Goal: Information Seeking & Learning: Learn about a topic

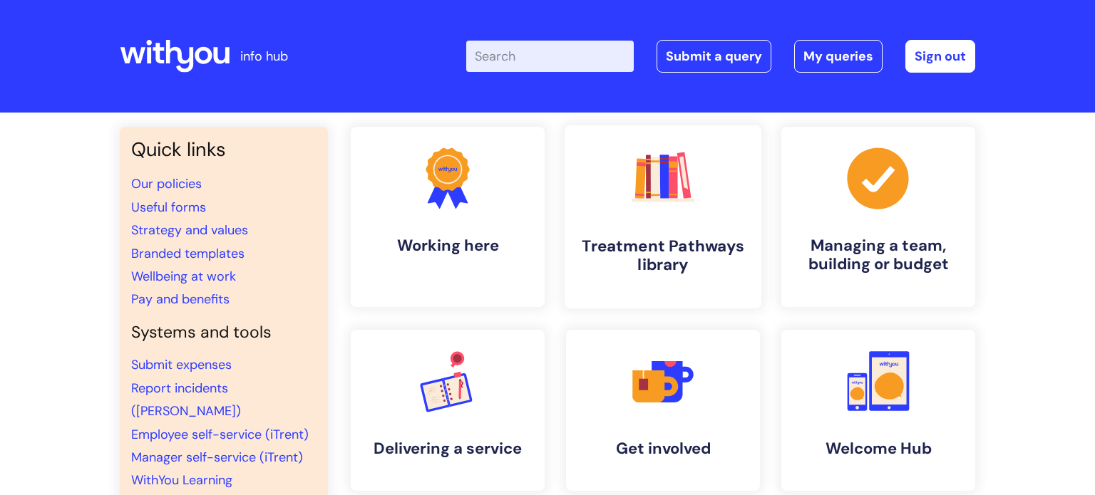
click at [675, 205] on icon ".cls-1{fill:#f89b22;}.cls-1,.cls-2,.cls-3,.cls-4,.cls-5,.cls-6,.cls-7{stroke-wi…" at bounding box center [662, 178] width 71 height 71
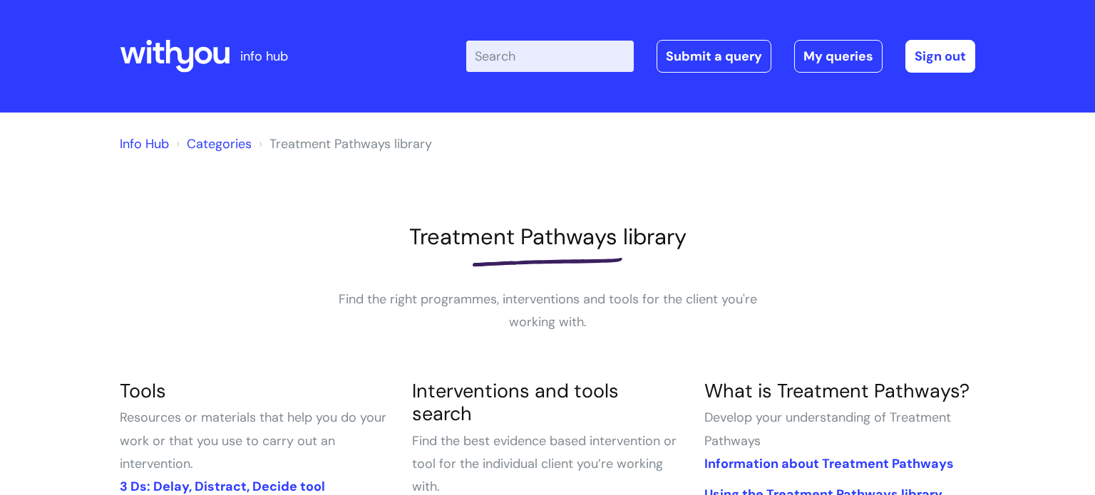
click at [544, 58] on input "Enter your search term here..." at bounding box center [550, 56] width 168 height 31
click at [529, 69] on input "Enter your search term here..." at bounding box center [550, 56] width 168 height 31
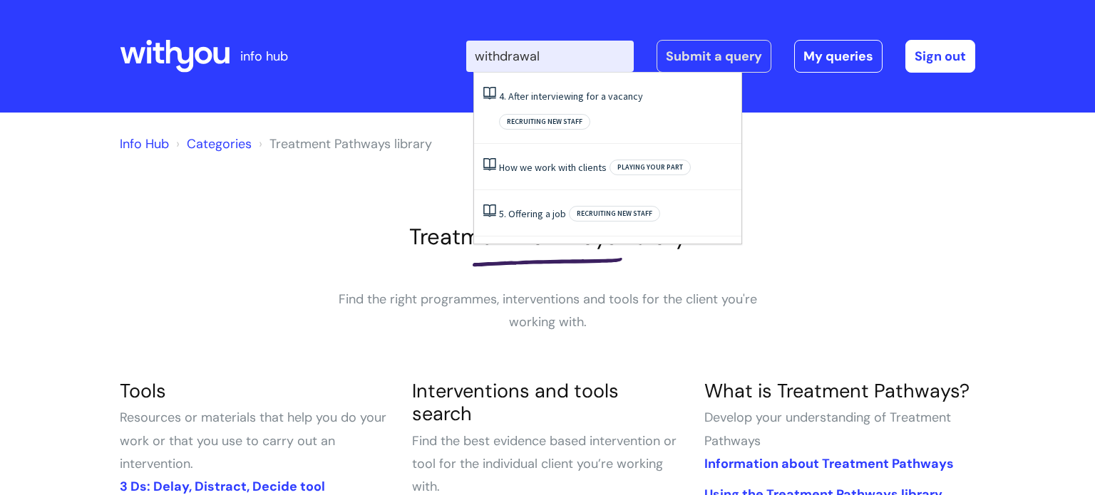
type input "withdrawal"
click button "Search" at bounding box center [0, 0] width 0 height 0
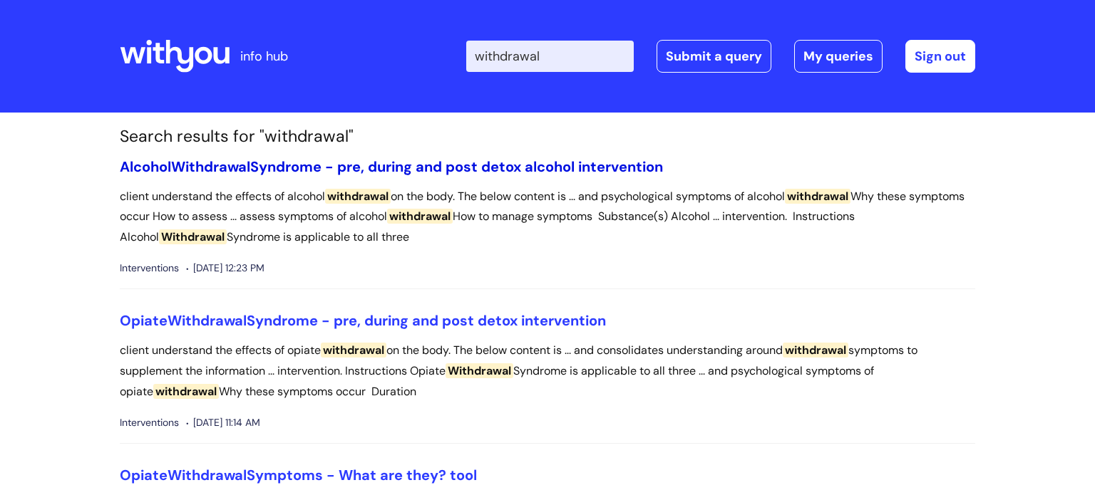
click at [482, 165] on link "[MEDICAL_DATA] - pre, during and post detox alcohol intervention" at bounding box center [391, 167] width 543 height 19
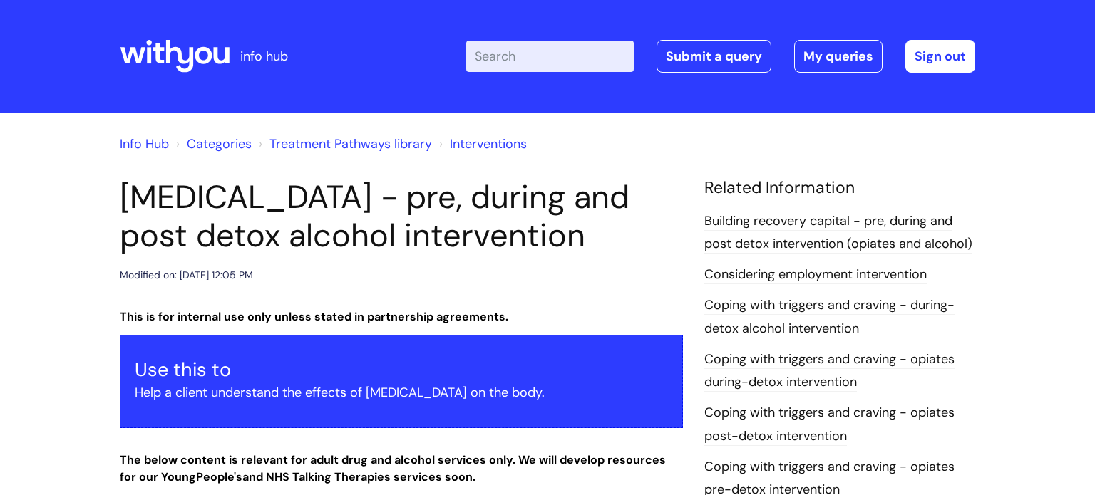
click at [516, 58] on input "Enter your search term here..." at bounding box center [550, 56] width 168 height 31
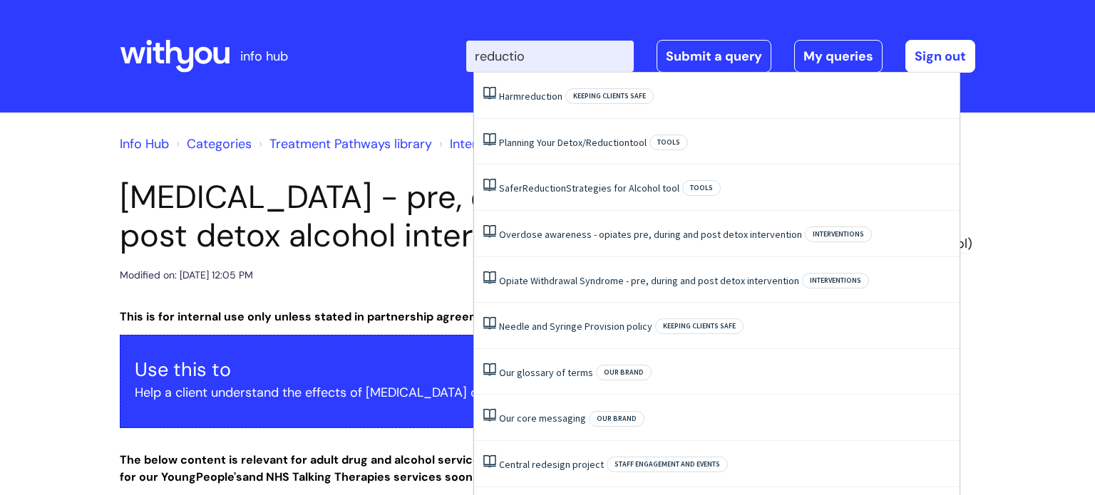
type input "reduction"
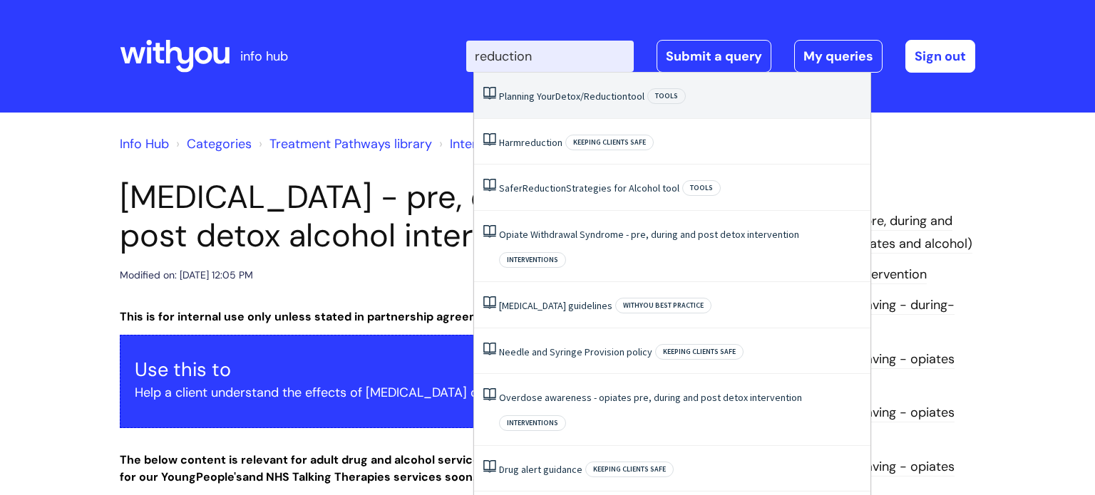
click at [590, 98] on span "Detox/Reduction" at bounding box center [591, 96] width 72 height 13
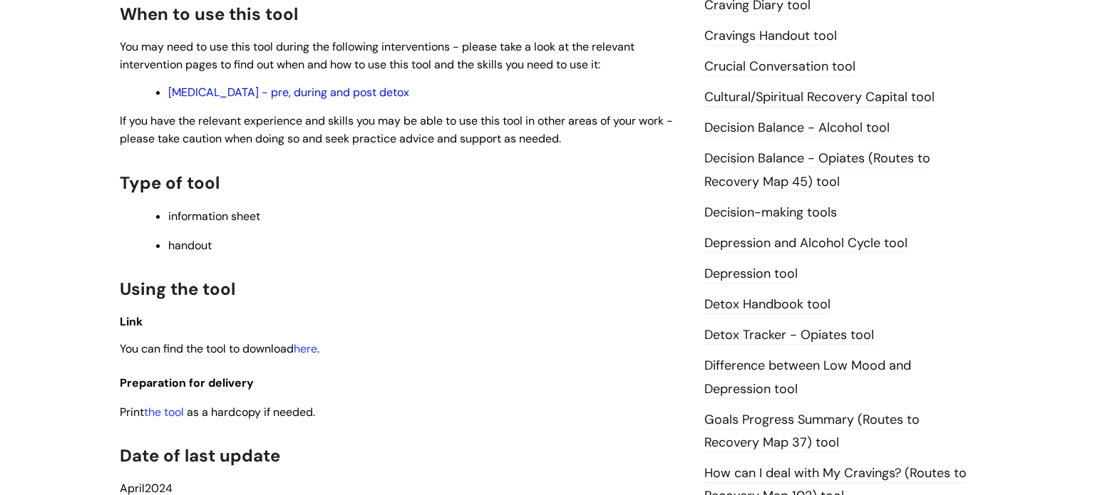
scroll to position [592, 0]
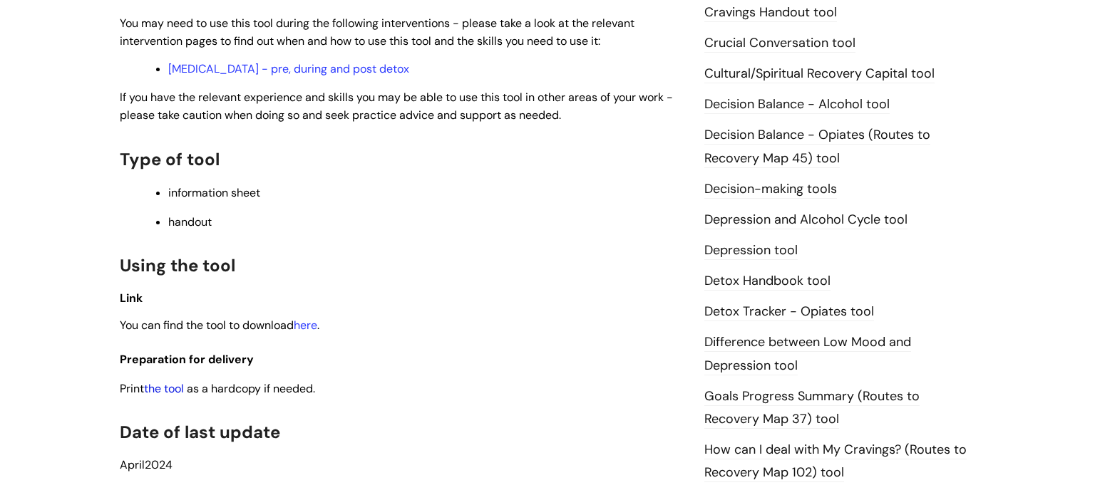
click at [174, 391] on link "the tool" at bounding box center [164, 388] width 40 height 15
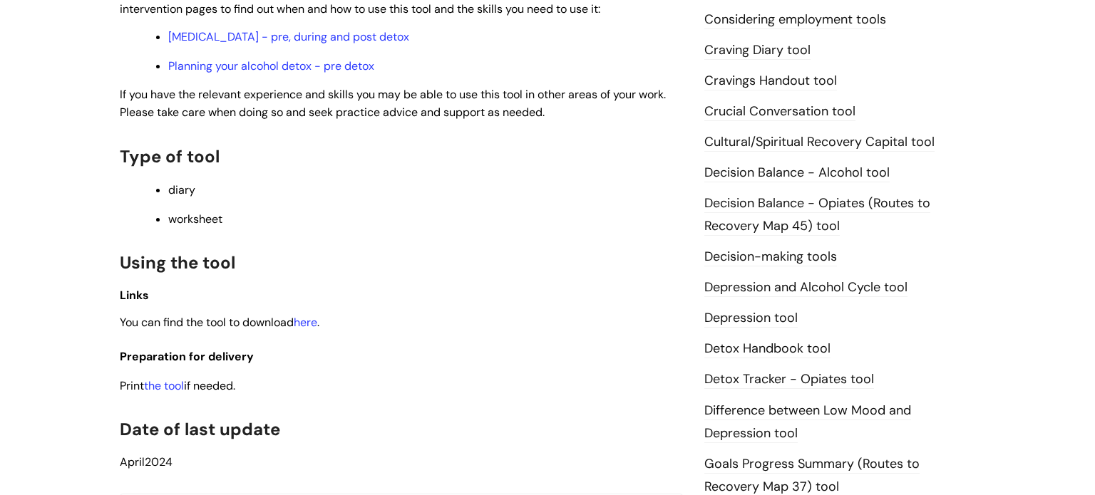
scroll to position [552, 0]
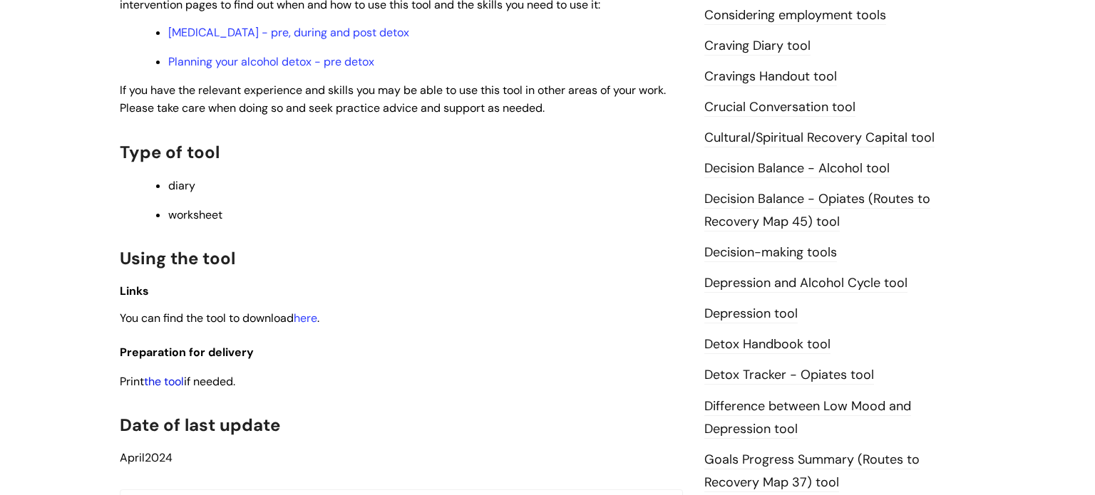
click at [164, 388] on link "the tool" at bounding box center [164, 381] width 40 height 15
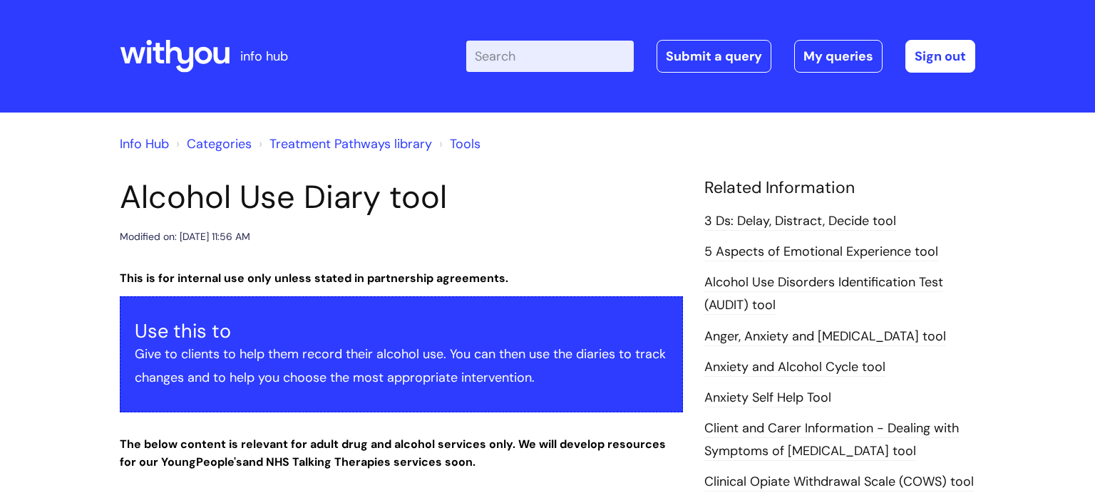
scroll to position [0, 0]
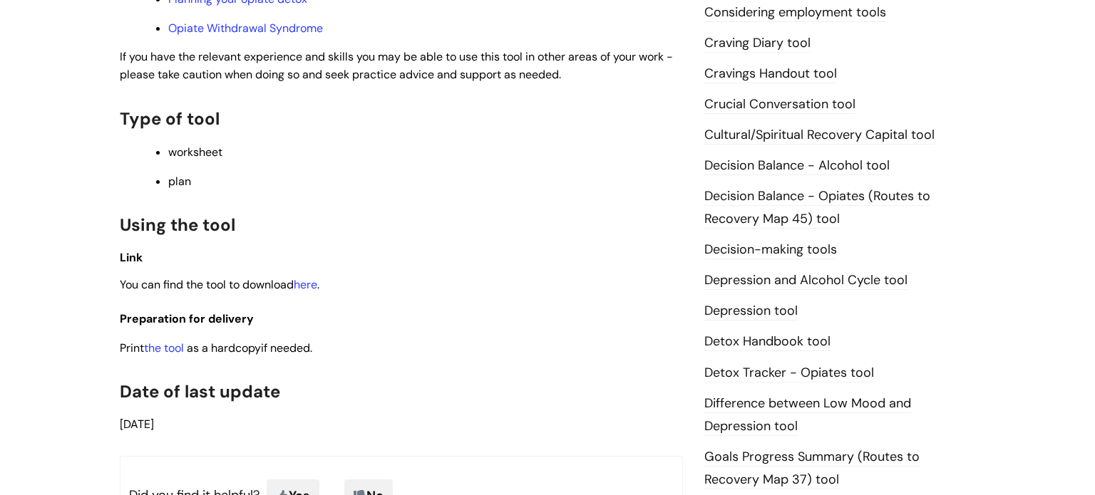
scroll to position [636, 0]
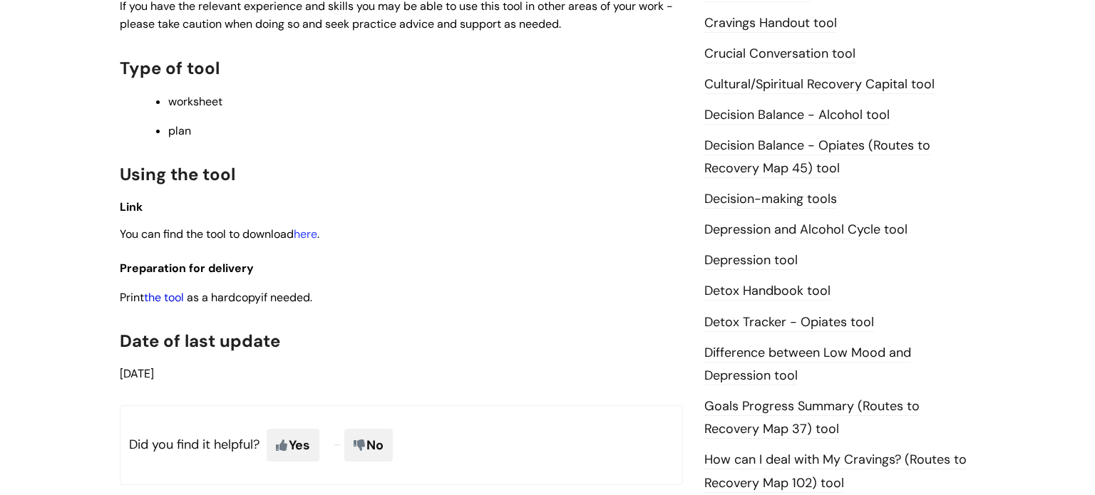
click at [168, 300] on link "the tool" at bounding box center [164, 297] width 40 height 15
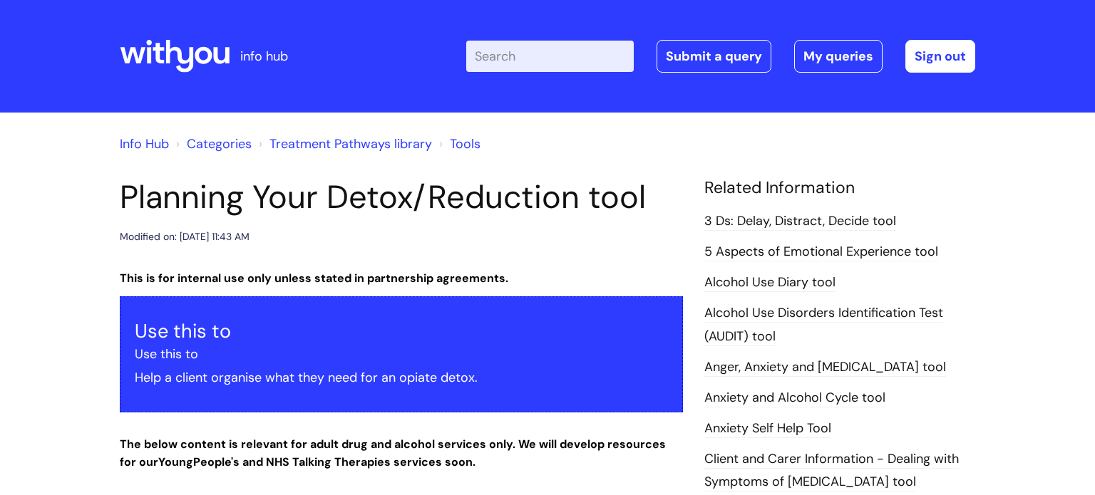
scroll to position [0, 0]
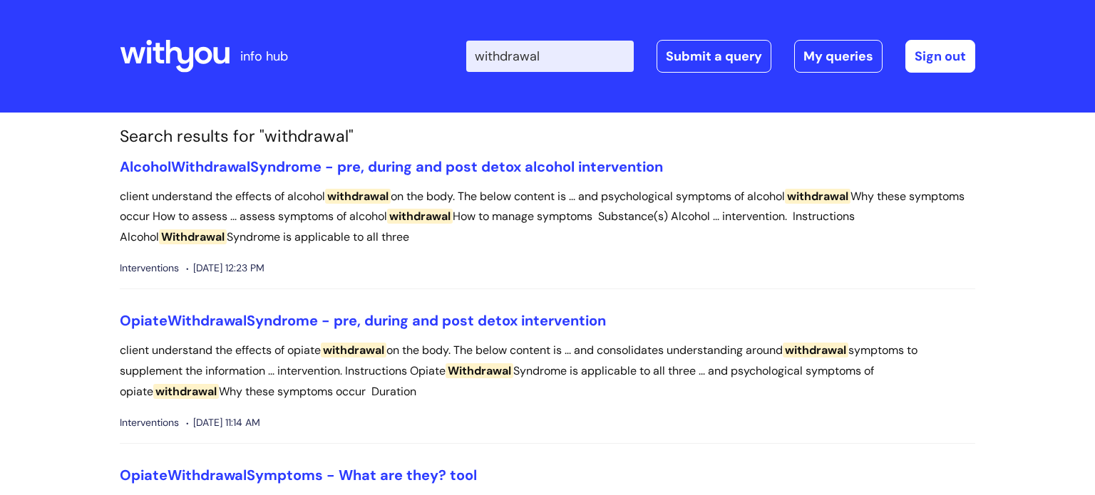
scroll to position [7, 0]
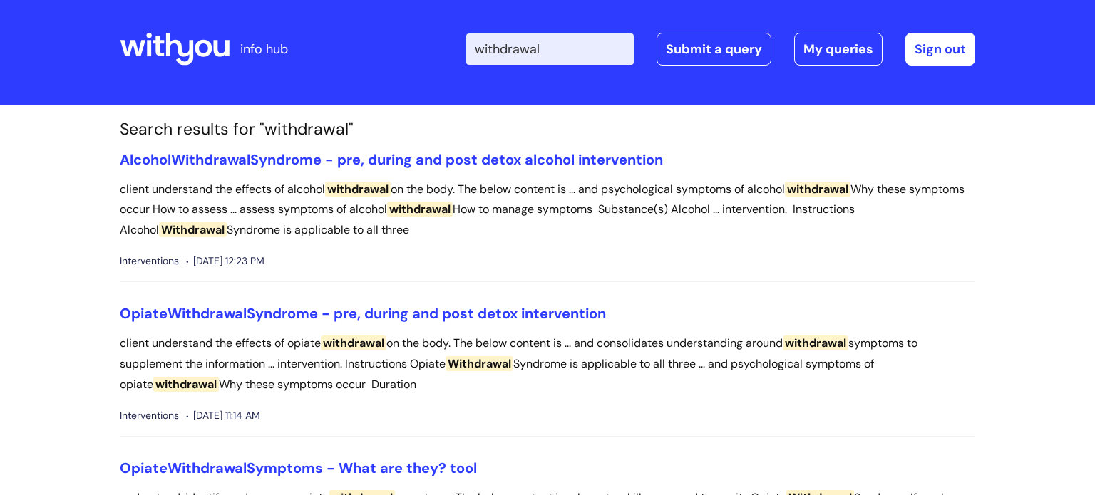
click at [525, 48] on input "withdrawal" at bounding box center [550, 49] width 168 height 31
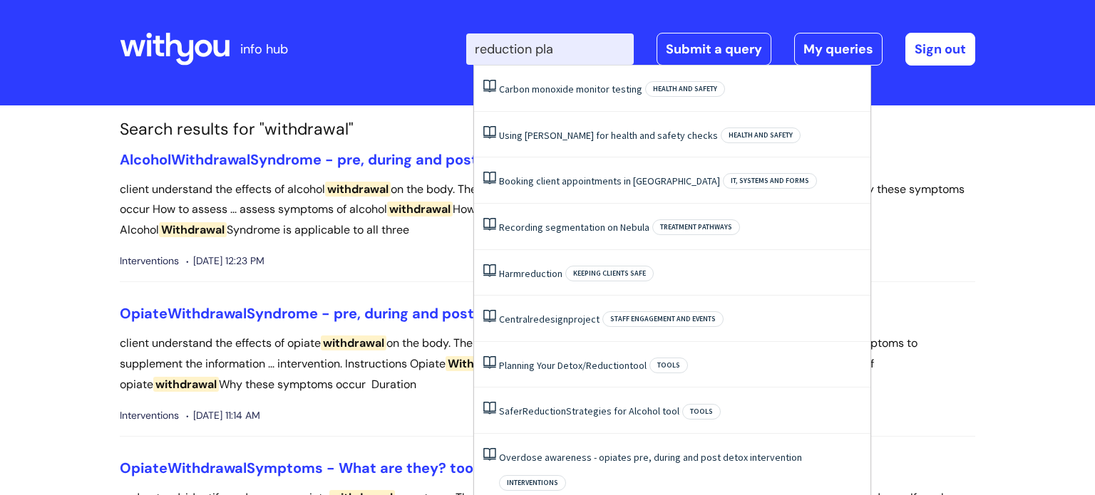
type input "reduction plan"
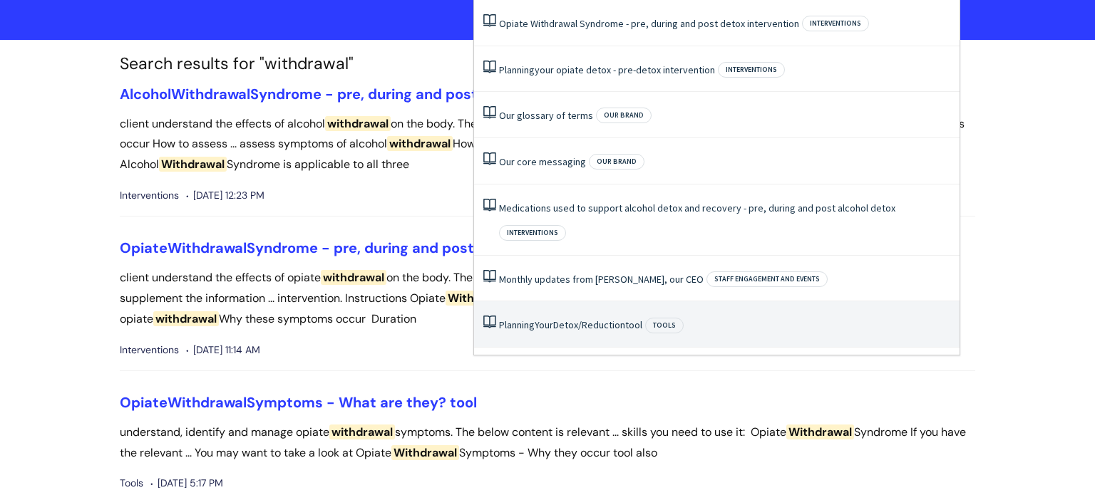
scroll to position [73, 0]
click at [614, 318] on span "Detox/Reduction" at bounding box center [589, 324] width 72 height 13
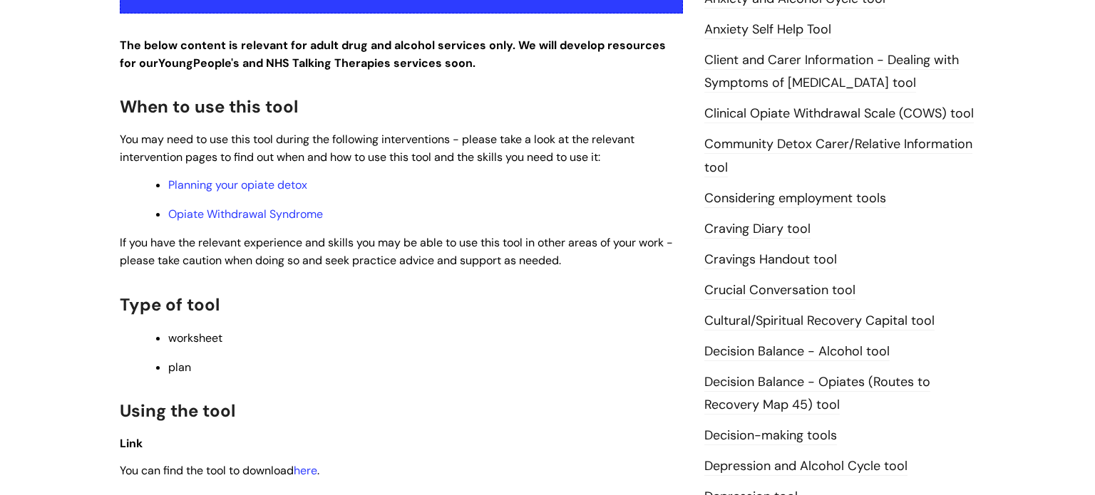
scroll to position [670, 0]
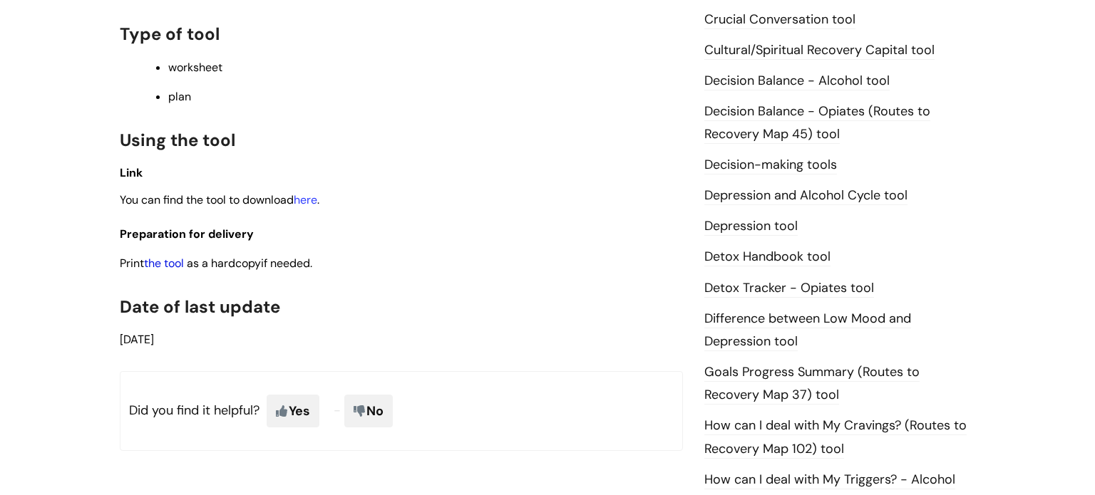
click at [164, 271] on link "the tool" at bounding box center [164, 263] width 40 height 15
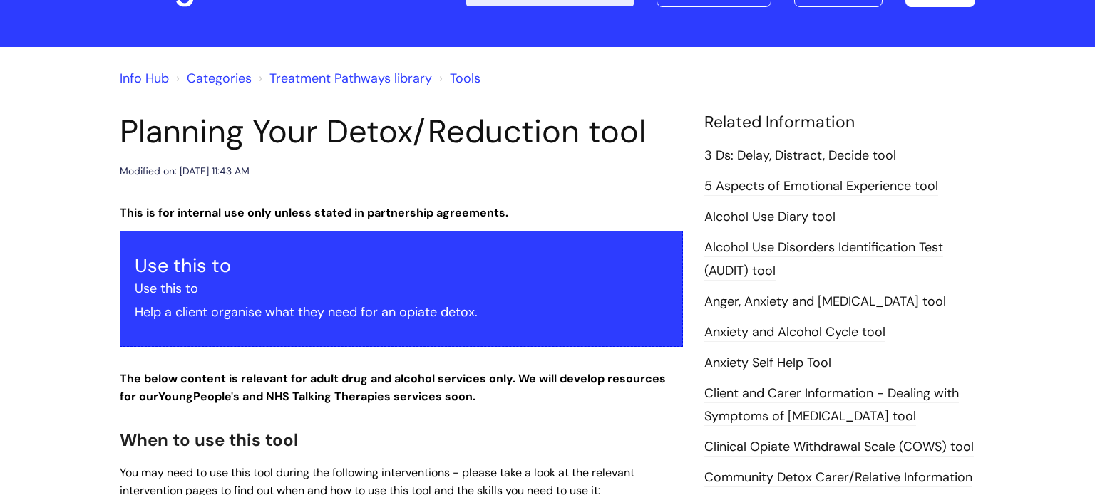
scroll to position [0, 0]
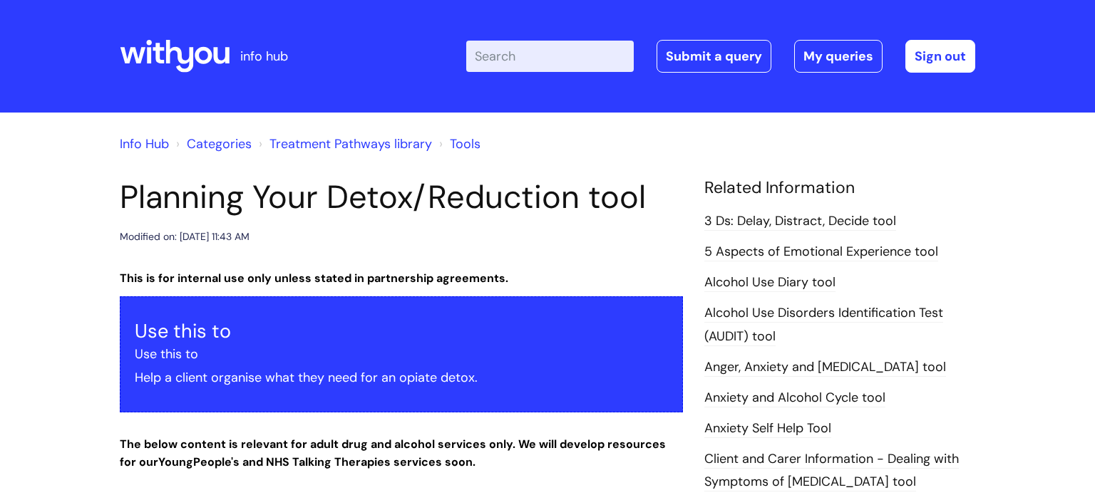
click at [192, 54] on icon at bounding box center [180, 56] width 28 height 33
